Goal: Task Accomplishment & Management: Complete application form

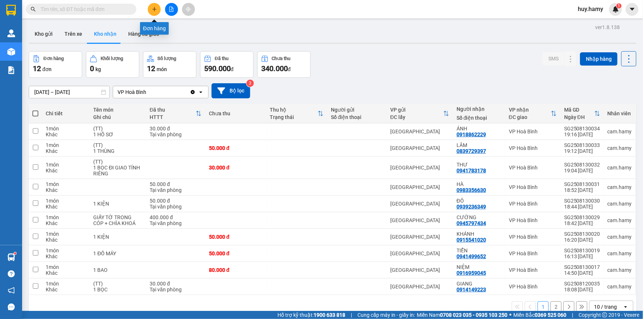
click at [153, 6] on button at bounding box center [154, 9] width 13 height 13
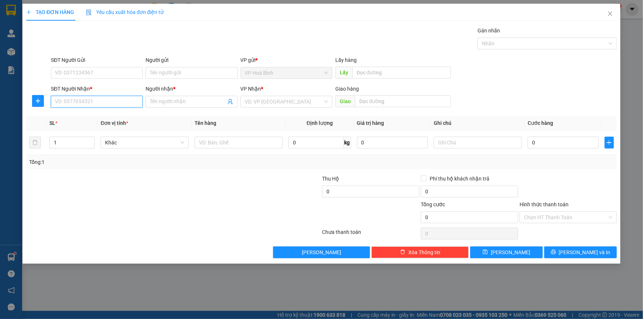
click at [85, 99] on input "SĐT Người Nhận *" at bounding box center [97, 102] width 92 height 12
type input "0968923157"
click at [168, 105] on input "Người nhận *" at bounding box center [188, 102] width 76 height 8
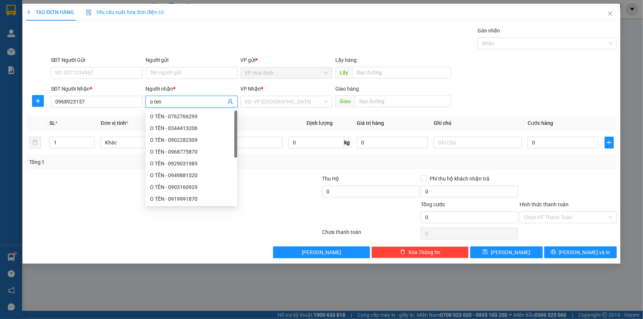
type input "o ten"
click at [261, 108] on div "VP Nhận * VD: VP [GEOGRAPHIC_DATA]" at bounding box center [287, 98] width 92 height 26
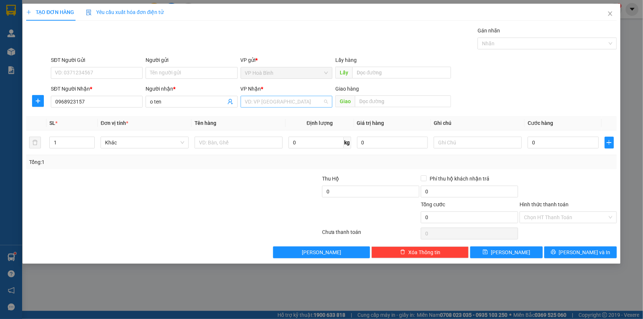
click at [262, 105] on input "search" at bounding box center [284, 101] width 78 height 11
click at [257, 115] on div "[GEOGRAPHIC_DATA]" at bounding box center [286, 116] width 83 height 8
type input "2"
click at [90, 140] on icon "up" at bounding box center [91, 141] width 3 height 3
click at [448, 143] on input "text" at bounding box center [478, 143] width 88 height 12
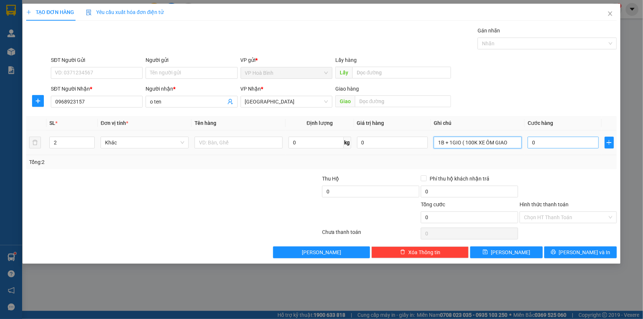
type input "1B + 1GIO ( 100K XE ÔM GIAO"
click at [552, 145] on input "0" at bounding box center [563, 143] width 71 height 12
type input "7"
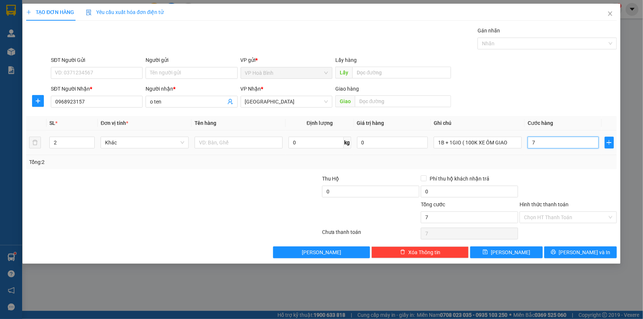
type input "70"
type input "700"
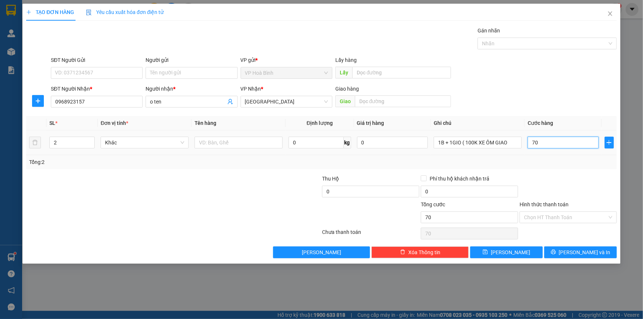
type input "700"
type input "7.000"
type input "70.000"
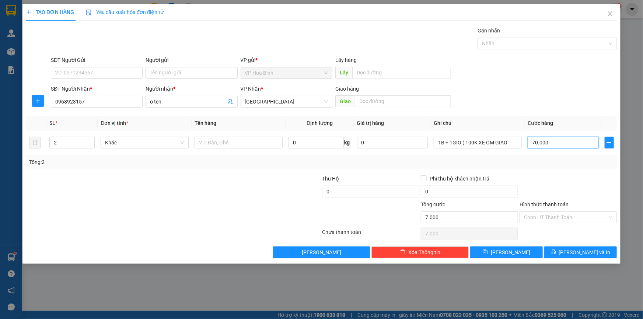
type input "70.000"
click at [556, 214] on input "Hình thức thanh toán" at bounding box center [565, 217] width 83 height 11
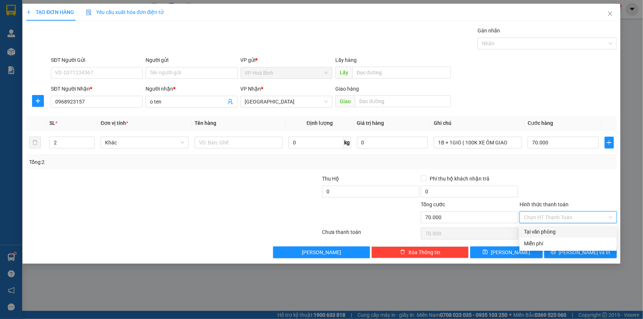
click at [549, 231] on div "Tại văn phòng" at bounding box center [568, 232] width 88 height 8
type input "0"
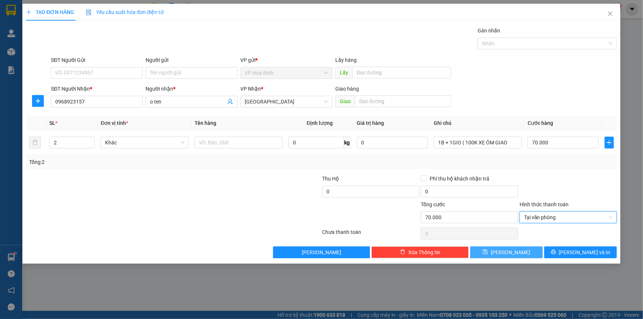
click at [504, 256] on button "[PERSON_NAME]" at bounding box center [506, 253] width 73 height 12
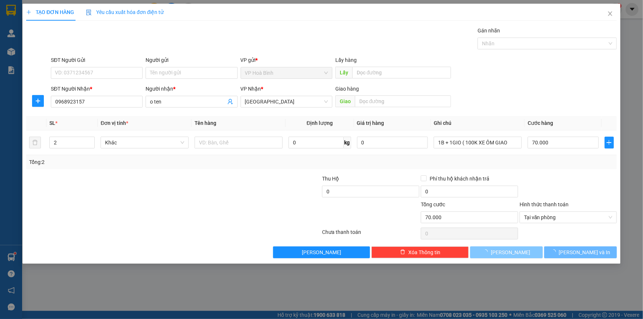
type input "1"
type input "0"
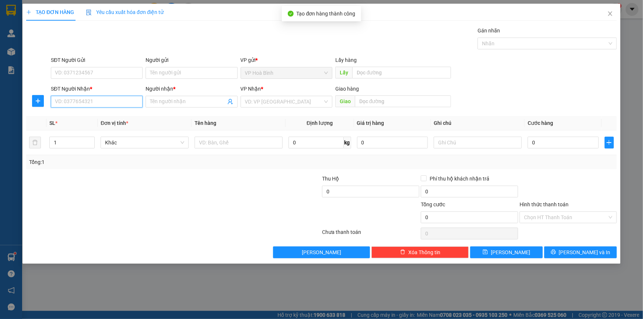
click at [103, 105] on input "SĐT Người Nhận *" at bounding box center [97, 102] width 92 height 12
click at [103, 105] on input "0837767" at bounding box center [97, 102] width 92 height 12
type input "0837767781"
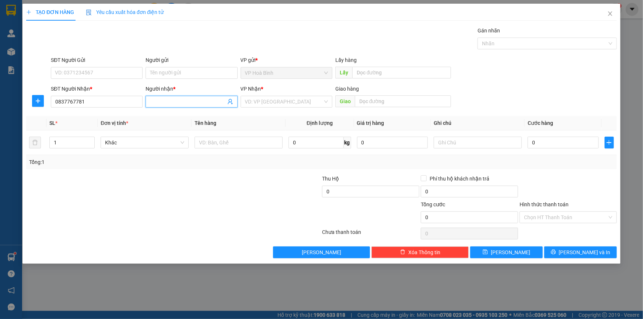
click at [184, 103] on input "Người nhận *" at bounding box center [188, 102] width 76 height 8
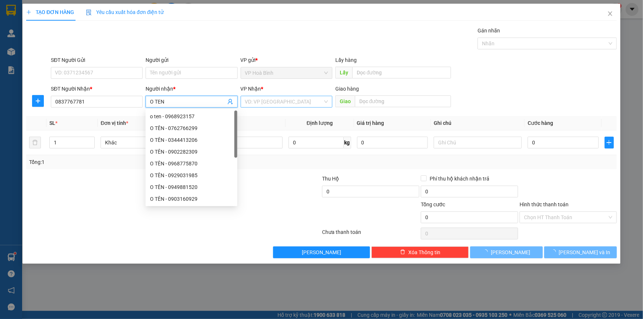
type input "O TEN"
click at [280, 101] on input "search" at bounding box center [284, 101] width 78 height 11
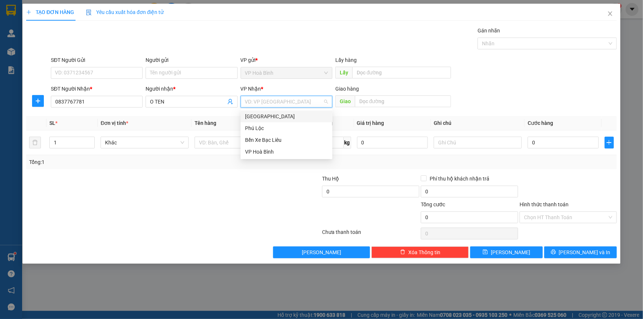
click at [270, 119] on div "[GEOGRAPHIC_DATA]" at bounding box center [286, 116] width 83 height 8
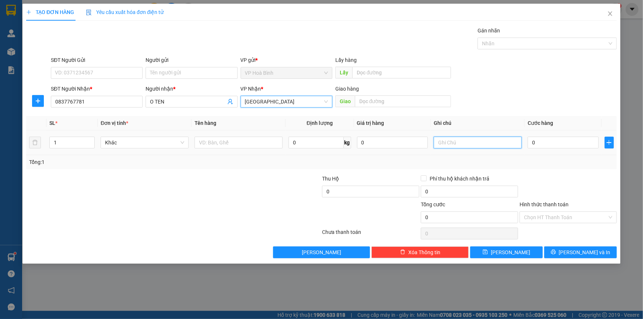
click at [455, 145] on input "text" at bounding box center [478, 143] width 88 height 12
type input "T"
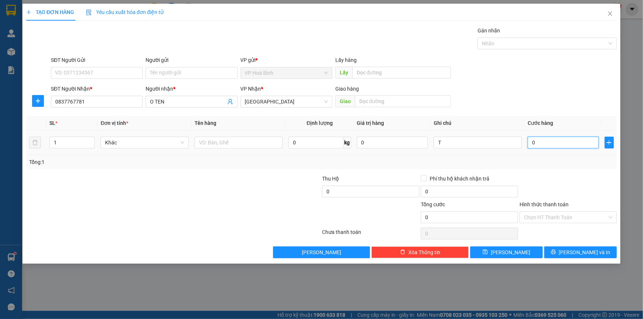
click at [532, 144] on input "0" at bounding box center [563, 143] width 71 height 12
type input "5"
type input "50"
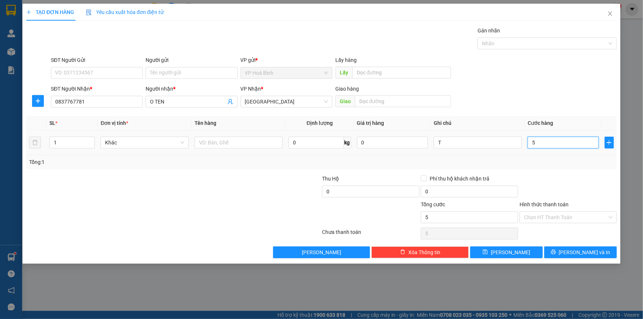
type input "50"
type input "500"
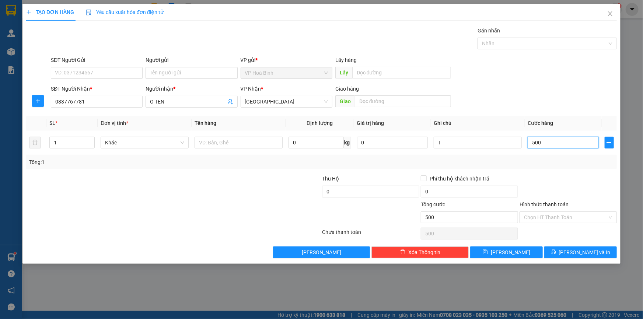
type input "5.000"
type input "50.000"
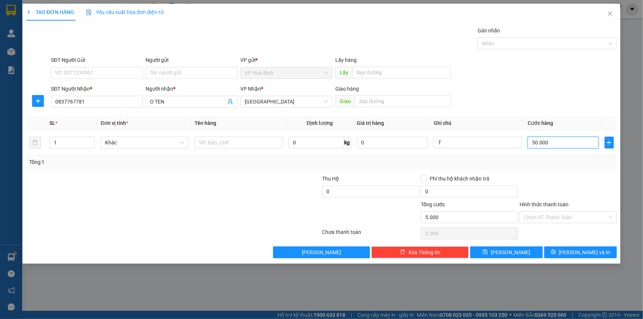
type input "50.000"
click at [556, 253] on icon "printer" at bounding box center [553, 252] width 5 height 5
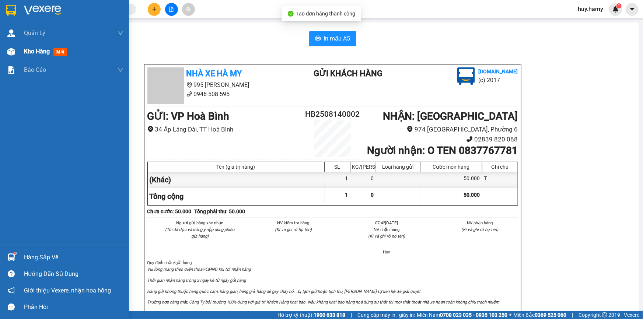
click at [26, 52] on span "Kho hàng" at bounding box center [37, 51] width 26 height 7
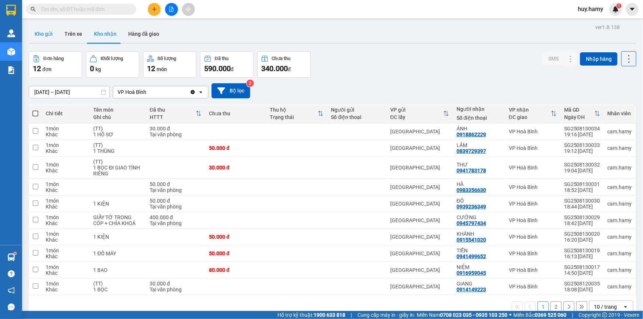
click at [41, 36] on button "Kho gửi" at bounding box center [44, 34] width 30 height 18
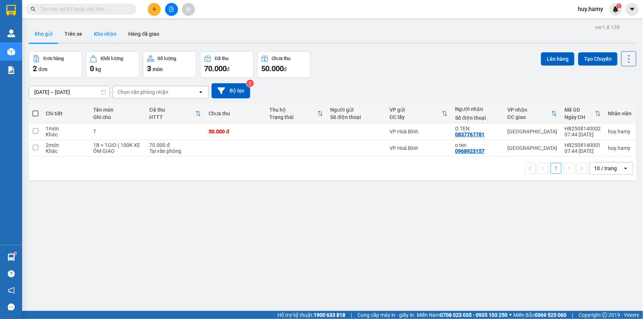
click at [105, 37] on button "Kho nhận" at bounding box center [105, 34] width 34 height 18
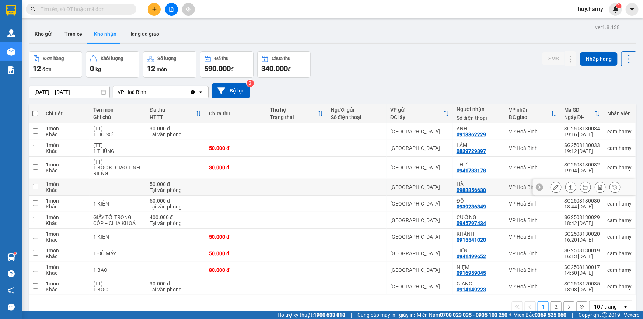
scroll to position [33, 0]
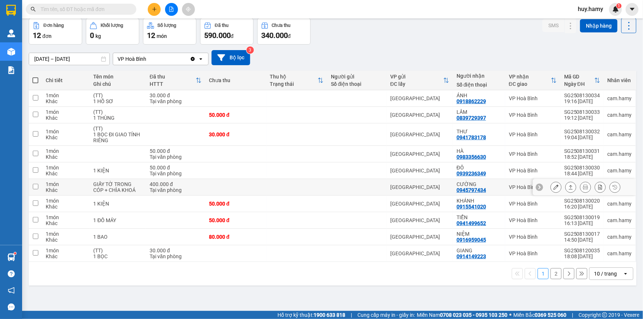
click at [553, 188] on icon at bounding box center [555, 187] width 5 height 5
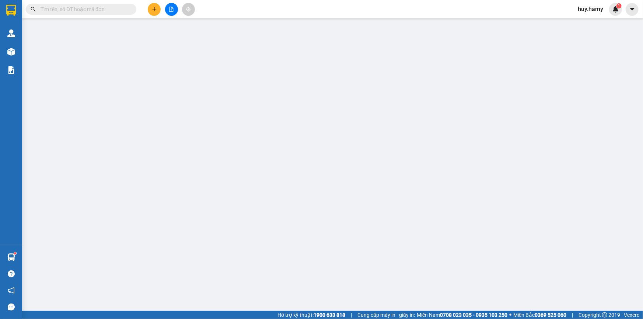
type input "0945797434"
type input "CƯỜNG"
type input "400.000"
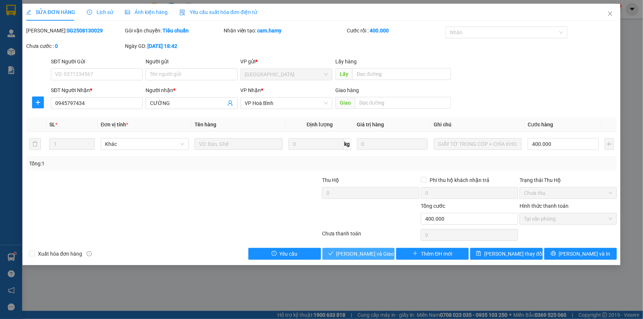
click at [370, 254] on span "[PERSON_NAME] và Giao hàng" at bounding box center [371, 254] width 71 height 8
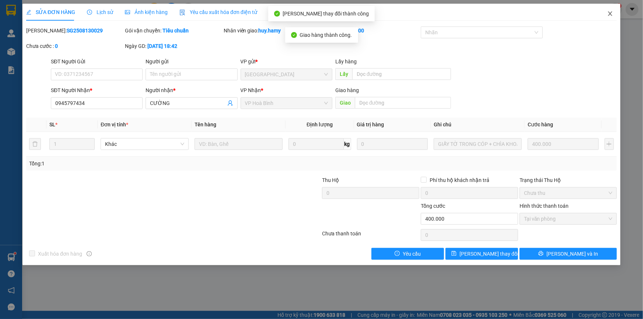
click at [612, 10] on span "Close" at bounding box center [610, 14] width 21 height 21
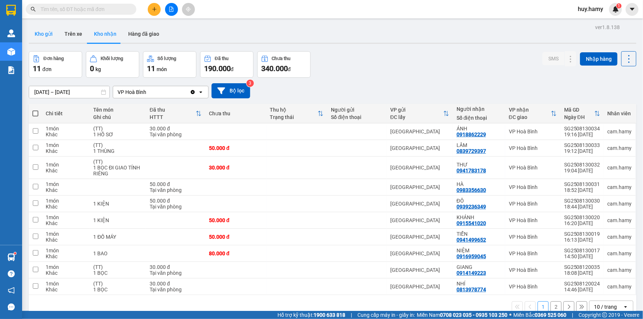
click at [43, 36] on button "Kho gửi" at bounding box center [44, 34] width 30 height 18
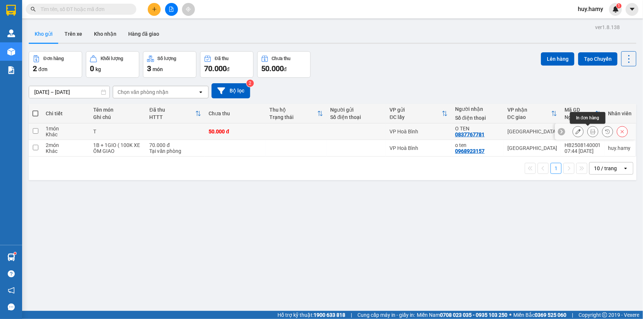
click at [590, 130] on icon at bounding box center [592, 131] width 5 height 5
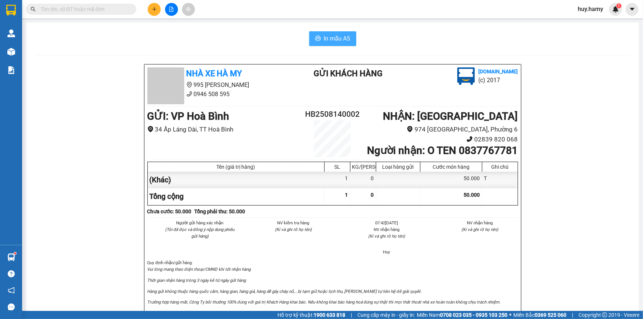
click at [331, 40] on span "In mẫu A5" at bounding box center [337, 38] width 27 height 9
click at [147, 9] on div at bounding box center [171, 9] width 55 height 13
click at [150, 9] on button at bounding box center [154, 9] width 13 height 13
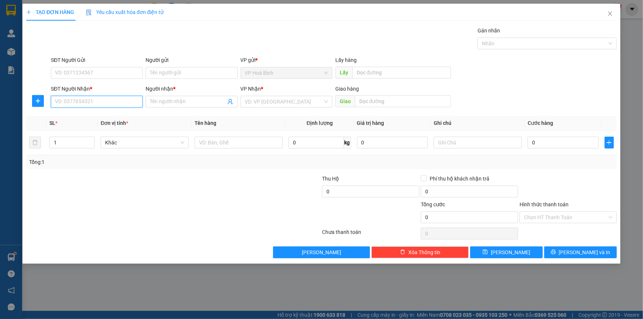
click at [93, 104] on input "SĐT Người Nhận *" at bounding box center [97, 102] width 92 height 12
type input "083"
click at [614, 15] on span "Close" at bounding box center [610, 14] width 21 height 21
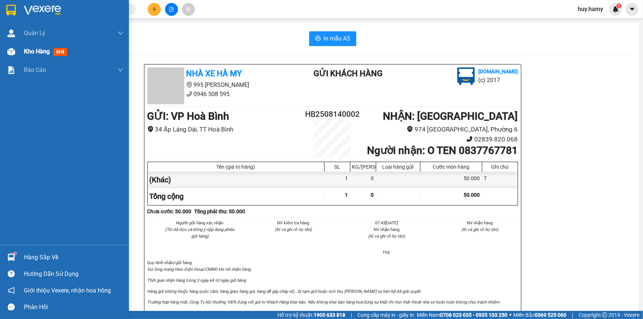
click at [28, 54] on span "Kho hàng" at bounding box center [37, 51] width 26 height 7
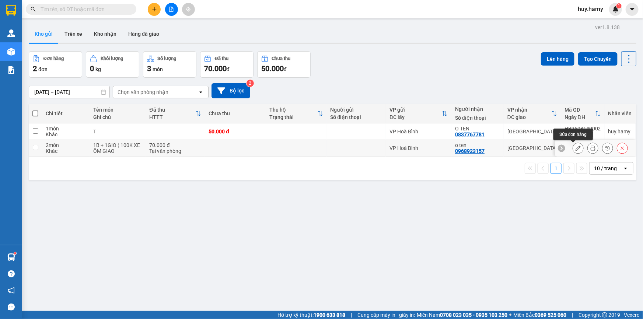
click at [576, 148] on icon at bounding box center [578, 148] width 5 height 5
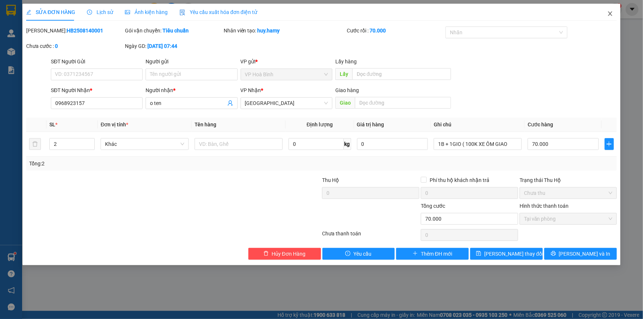
click at [612, 12] on icon "close" at bounding box center [610, 13] width 4 height 4
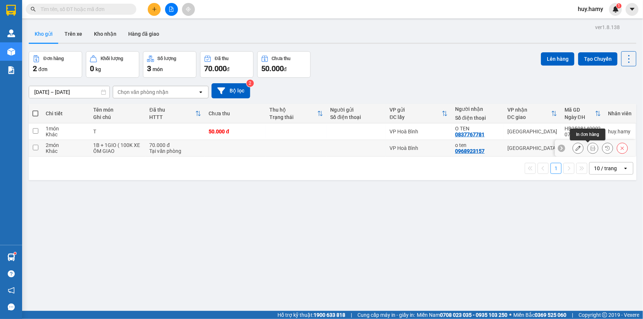
click at [591, 149] on button at bounding box center [593, 148] width 10 height 13
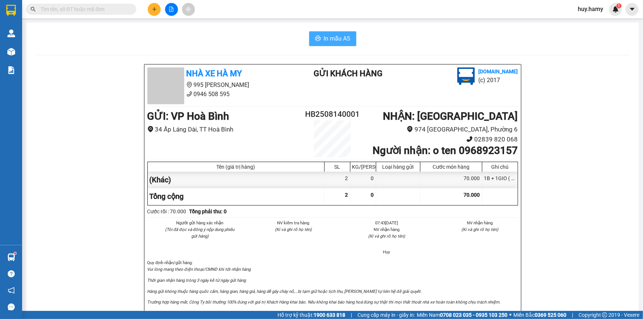
click at [345, 39] on span "In mẫu A5" at bounding box center [337, 38] width 27 height 9
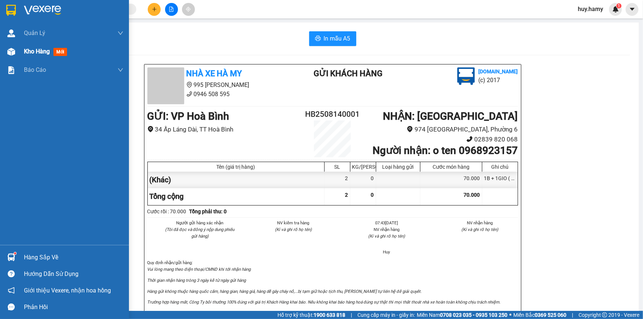
click at [31, 56] on div "Kho hàng mới" at bounding box center [73, 51] width 99 height 18
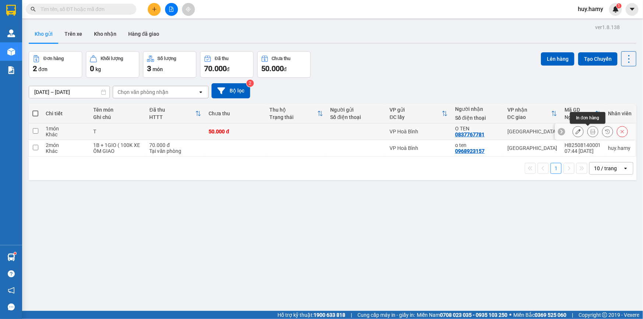
click at [588, 133] on button at bounding box center [593, 131] width 10 height 13
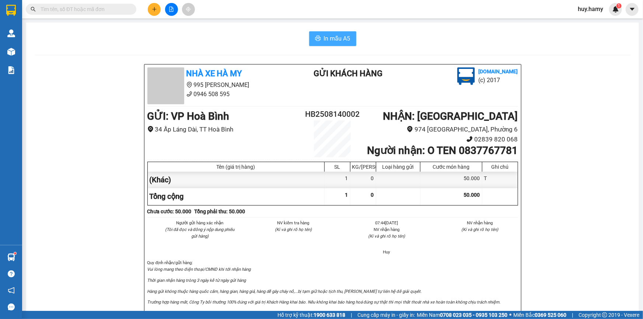
click at [326, 40] on span "In mẫu A5" at bounding box center [337, 38] width 27 height 9
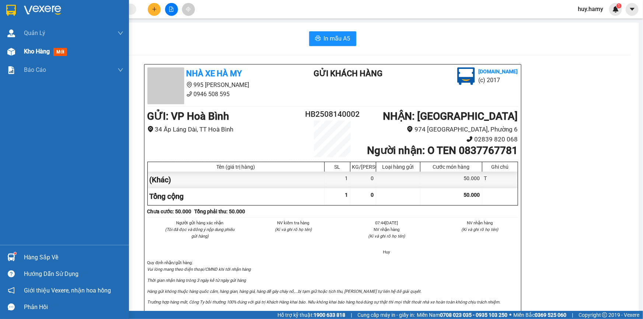
click at [27, 55] on span "Kho hàng" at bounding box center [37, 51] width 26 height 7
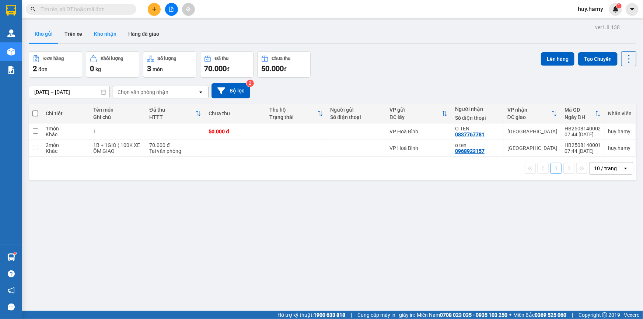
click at [104, 34] on button "Kho nhận" at bounding box center [105, 34] width 34 height 18
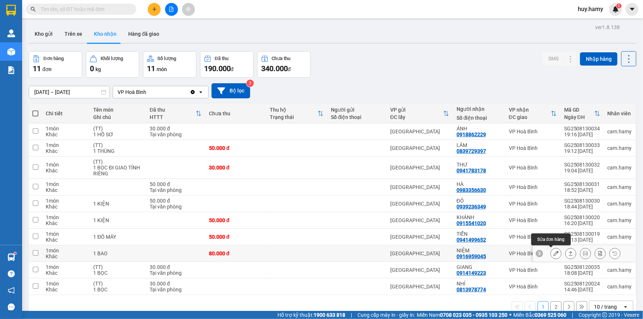
click at [553, 254] on icon at bounding box center [555, 253] width 5 height 5
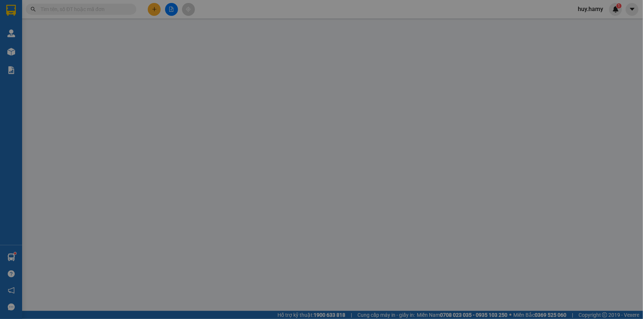
type input "0916959045"
type input "NIỆM"
type input "80.000"
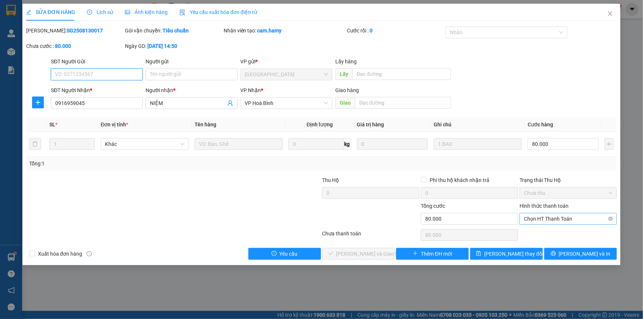
click at [545, 219] on span "Chọn HT Thanh Toán" at bounding box center [568, 218] width 88 height 11
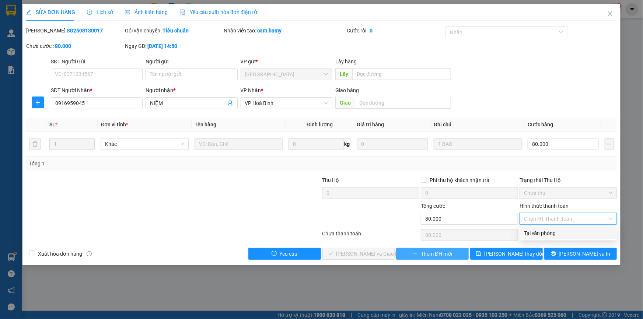
drag, startPoint x: 546, startPoint y: 232, endPoint x: 463, endPoint y: 252, distance: 84.8
click at [542, 237] on div "Tại văn phòng" at bounding box center [568, 233] width 88 height 8
type input "0"
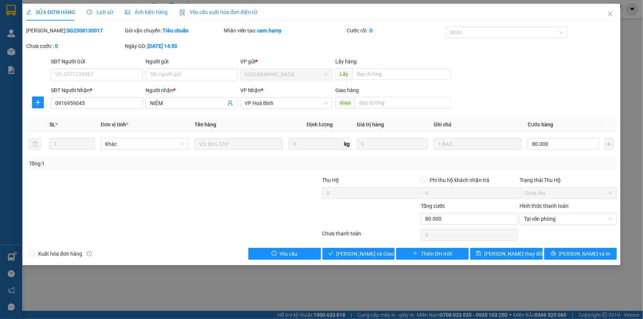
click at [377, 247] on div "Total Paid Fee 0 Total UnPaid Fee 80.000 Cash Collection Total Fee Mã ĐH: SG250…" at bounding box center [321, 143] width 591 height 233
click at [377, 255] on span "[PERSON_NAME] và Giao hàng" at bounding box center [371, 254] width 71 height 8
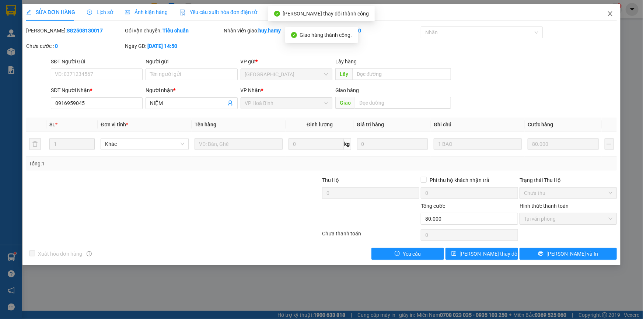
click at [610, 13] on icon "close" at bounding box center [610, 14] width 6 height 6
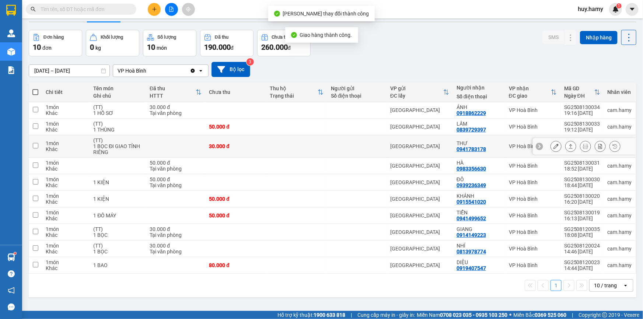
scroll to position [33, 0]
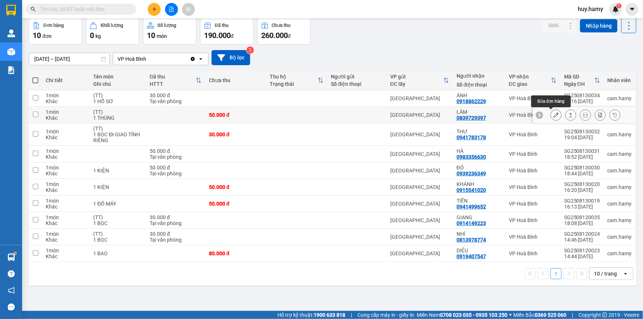
click at [551, 115] on button at bounding box center [556, 115] width 10 height 13
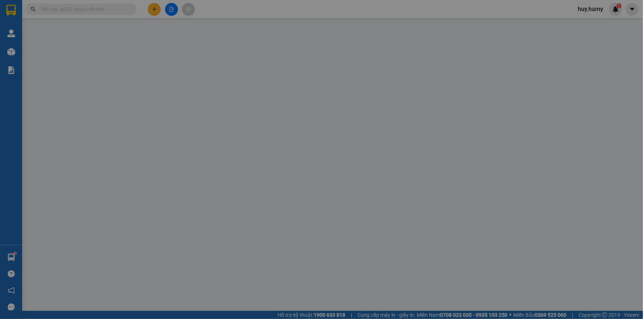
type input "0839729397"
type input "LÂM"
type input "50.000"
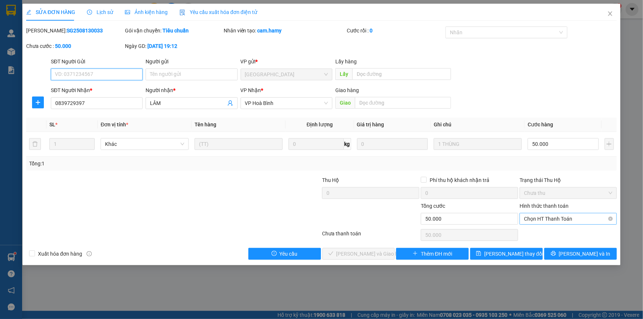
drag, startPoint x: 545, startPoint y: 218, endPoint x: 544, endPoint y: 227, distance: 9.6
click at [545, 219] on span "Chọn HT Thanh Toán" at bounding box center [568, 218] width 88 height 11
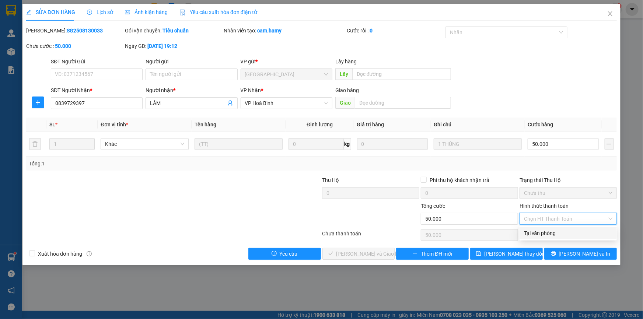
click at [541, 230] on div "Tại văn phòng" at bounding box center [568, 233] width 88 height 8
type input "0"
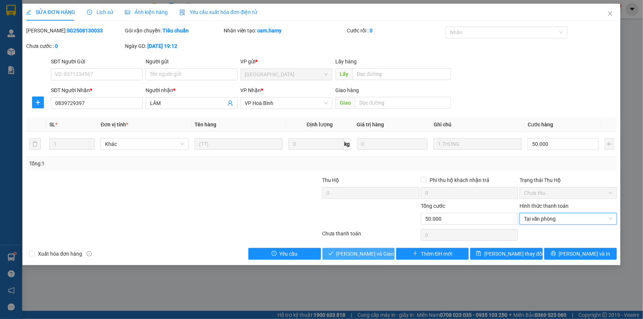
click at [368, 252] on span "[PERSON_NAME] và Giao hàng" at bounding box center [371, 254] width 71 height 8
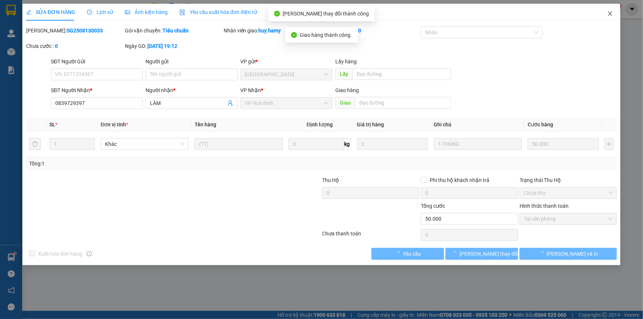
click at [612, 15] on icon "close" at bounding box center [610, 14] width 6 height 6
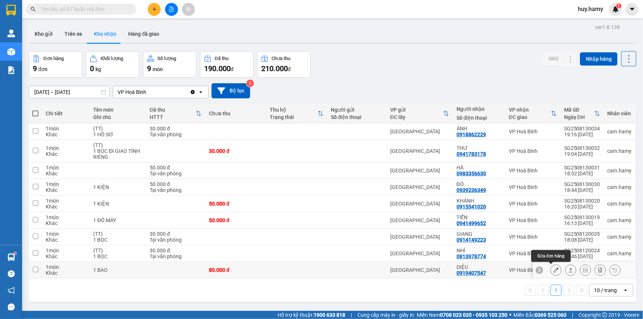
click at [553, 270] on icon at bounding box center [555, 270] width 5 height 5
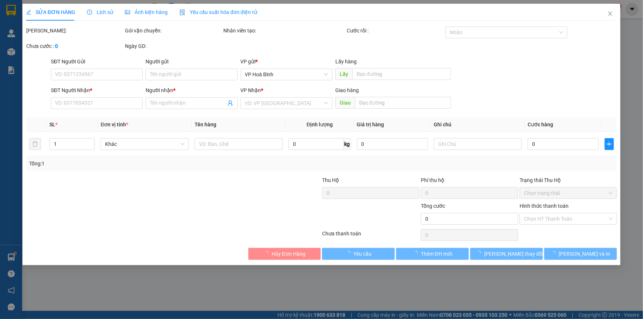
type input "0919407547"
type input "DIỆU"
type input "80.000"
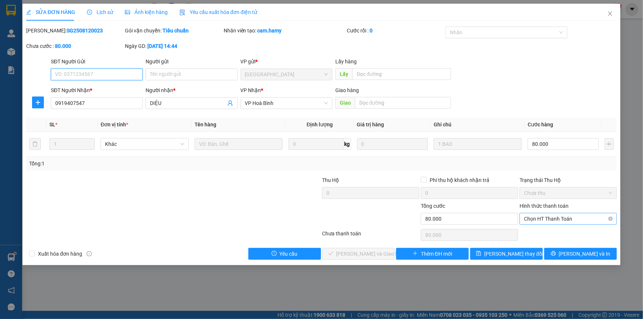
click at [558, 217] on span "Chọn HT Thanh Toán" at bounding box center [568, 218] width 88 height 11
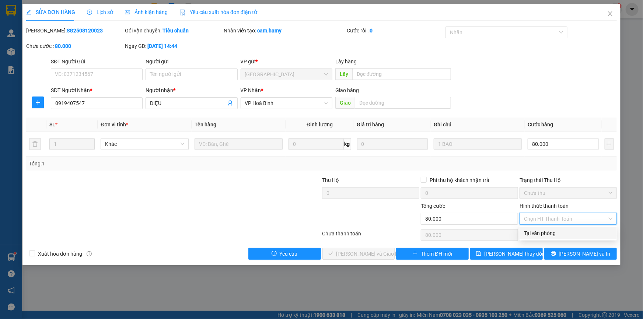
drag, startPoint x: 549, startPoint y: 233, endPoint x: 391, endPoint y: 254, distance: 159.5
click at [547, 234] on div "Tại văn phòng" at bounding box center [568, 233] width 88 height 8
type input "0"
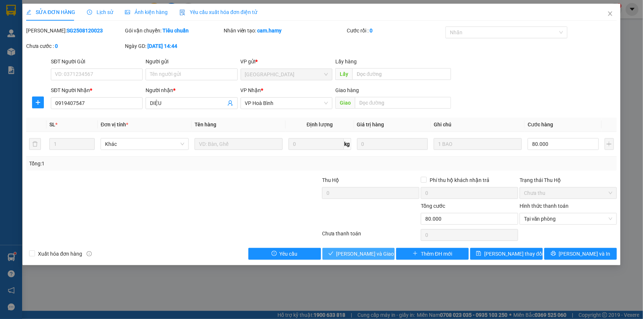
click at [371, 254] on span "[PERSON_NAME] và Giao hàng" at bounding box center [371, 254] width 71 height 8
